Goal: Entertainment & Leisure: Consume media (video, audio)

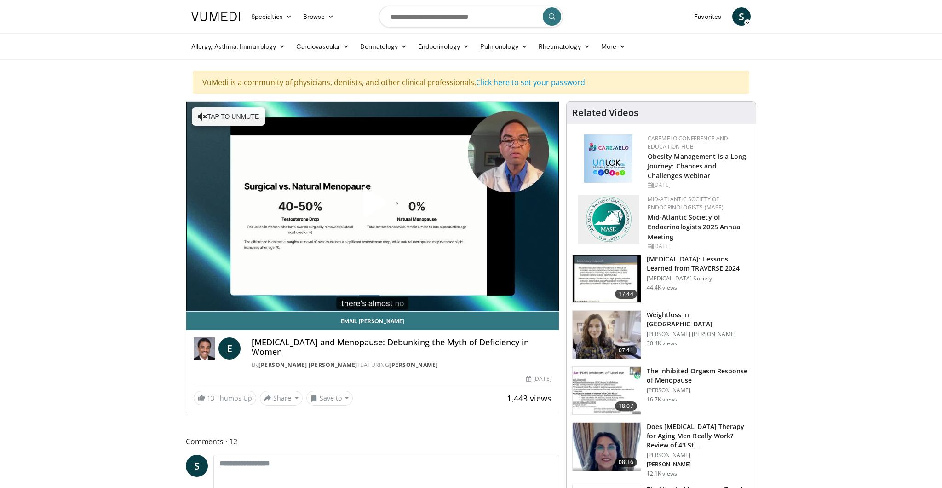
click at [373, 206] on span "Video Player" at bounding box center [373, 206] width 0 height 0
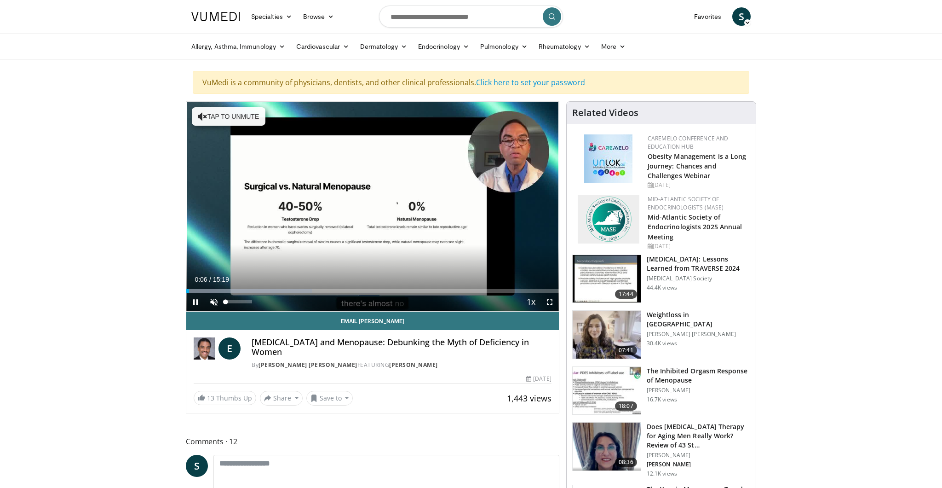
click at [214, 301] on span "Video Player" at bounding box center [214, 302] width 18 height 18
click at [550, 300] on span "Video Player" at bounding box center [549, 302] width 18 height 18
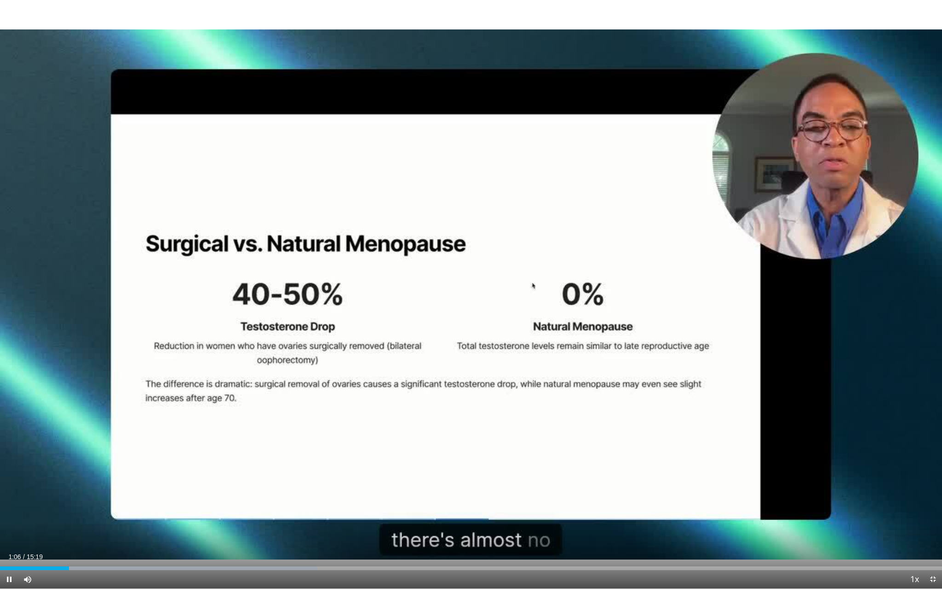
click at [30, 487] on span "Video Player" at bounding box center [27, 579] width 18 height 18
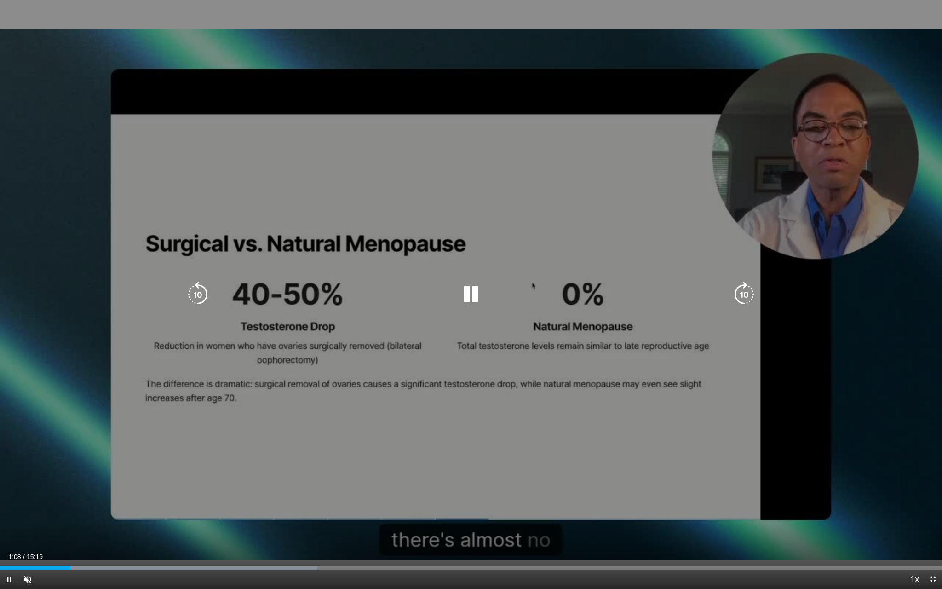
click at [121, 453] on div "10 seconds Tap to unmute" at bounding box center [471, 294] width 942 height 588
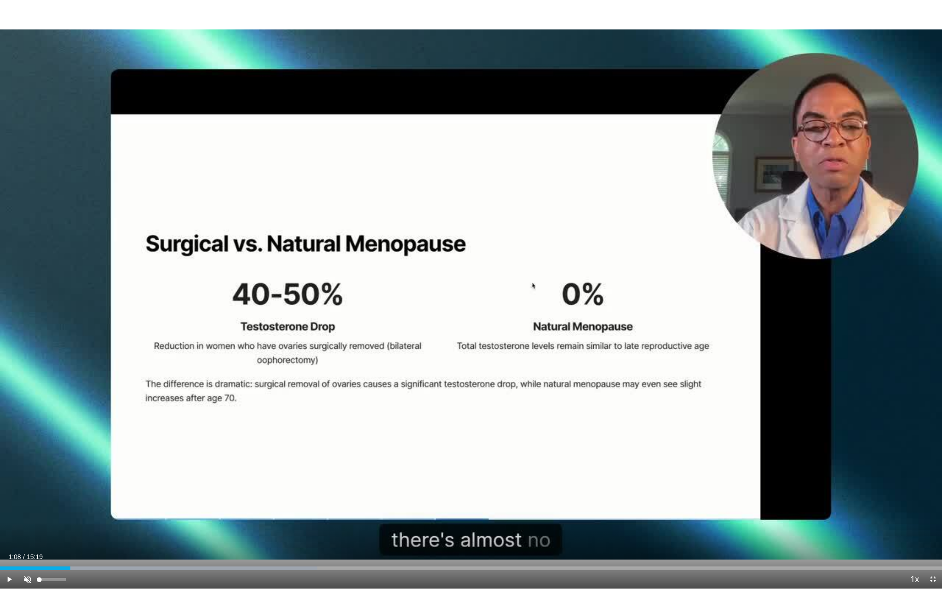
click at [27, 487] on span "Video Player" at bounding box center [27, 579] width 18 height 18
click at [28, 487] on span "Video Player" at bounding box center [27, 579] width 18 height 18
click at [9, 487] on span "Video Player" at bounding box center [9, 579] width 18 height 18
click at [27, 487] on span "Video Player" at bounding box center [27, 579] width 18 height 18
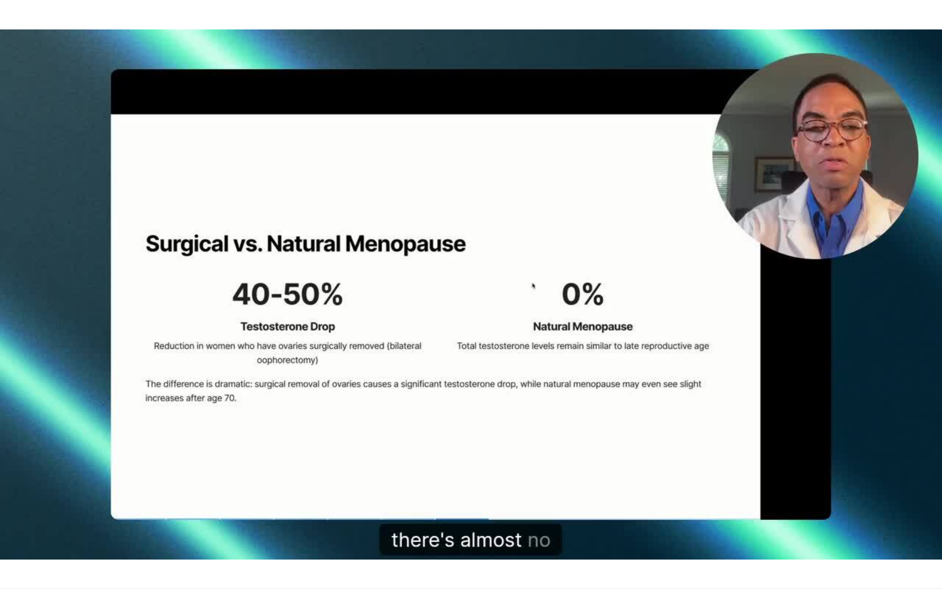
drag, startPoint x: 27, startPoint y: 577, endPoint x: 39, endPoint y: 548, distance: 31.5
click at [27, 487] on video-js "**********" at bounding box center [471, 294] width 942 height 589
click at [291, 487] on video-js "**********" at bounding box center [471, 294] width 942 height 589
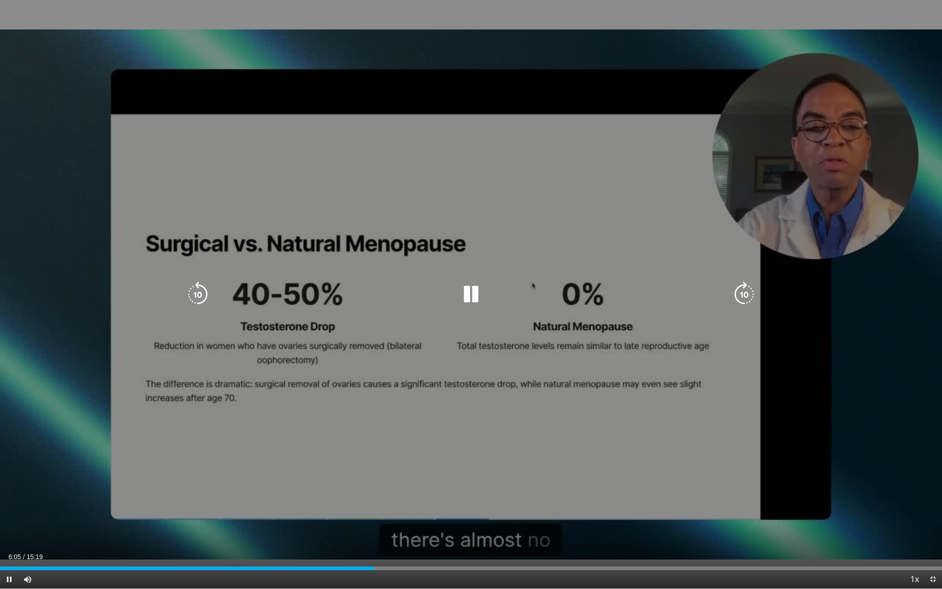
click at [402, 464] on div "10 seconds Tap to unmute" at bounding box center [471, 294] width 942 height 588
